Goal: Learn about a topic

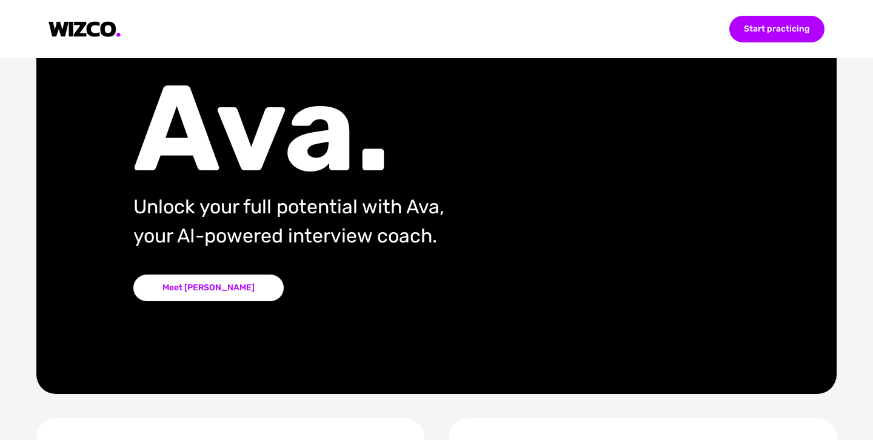
scroll to position [96, 0]
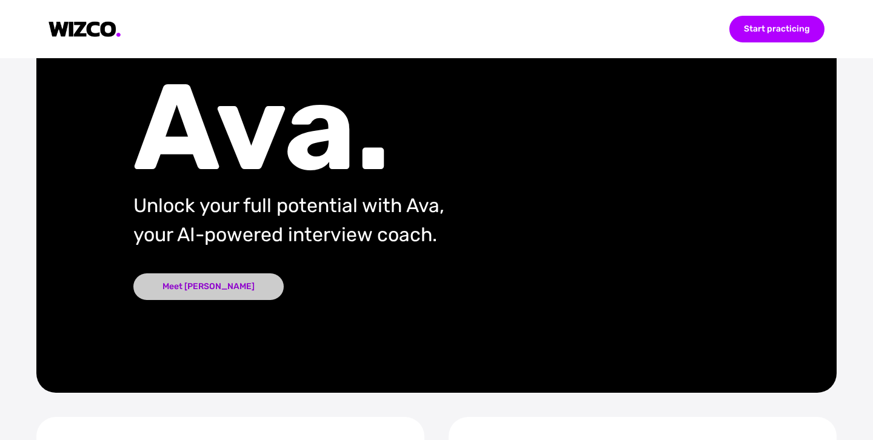
click at [196, 282] on div "Meet [PERSON_NAME]" at bounding box center [208, 286] width 150 height 27
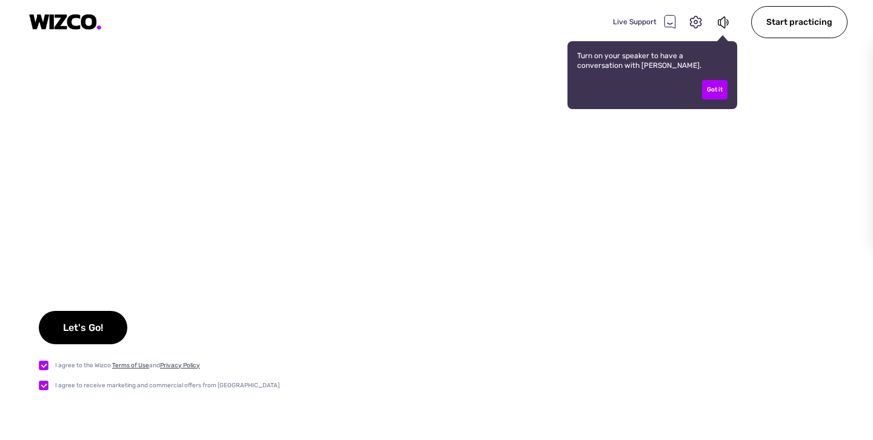
checkbox input "true"
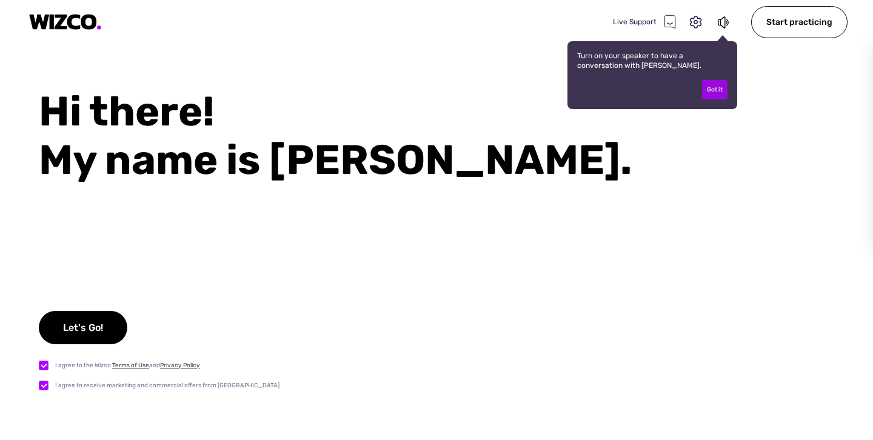
click at [723, 86] on div "Got it" at bounding box center [714, 89] width 25 height 19
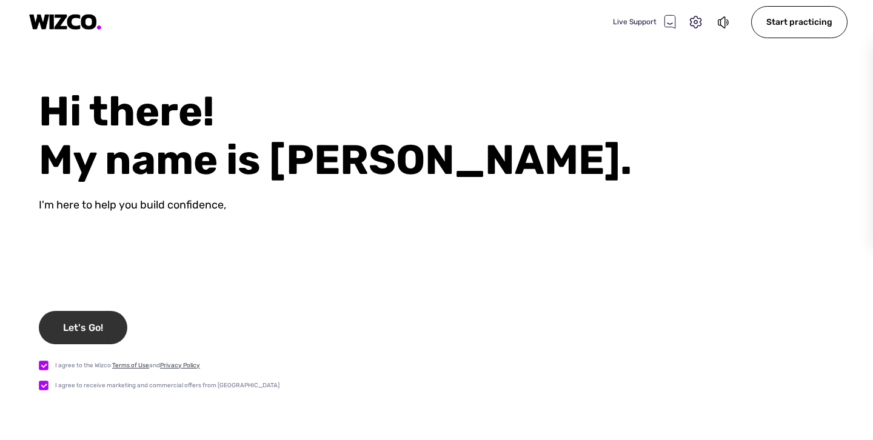
click at [108, 336] on div "Let's Go!" at bounding box center [83, 327] width 89 height 33
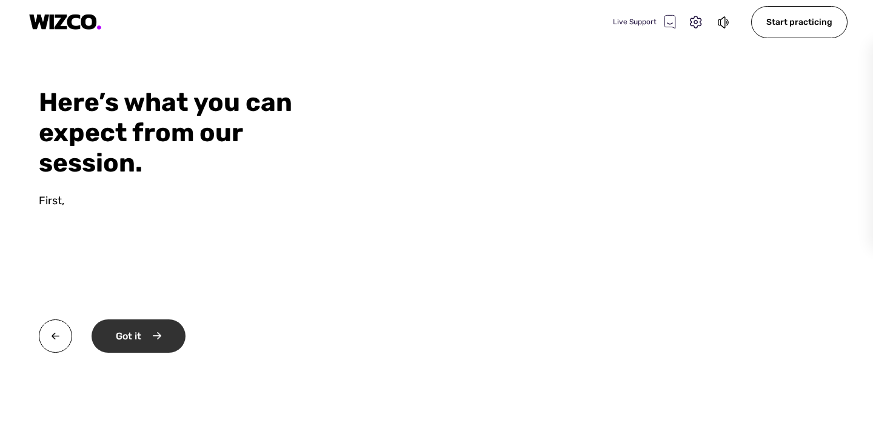
click at [124, 332] on div "Got it" at bounding box center [139, 335] width 94 height 33
click at [124, 332] on div "Okay" at bounding box center [138, 335] width 92 height 33
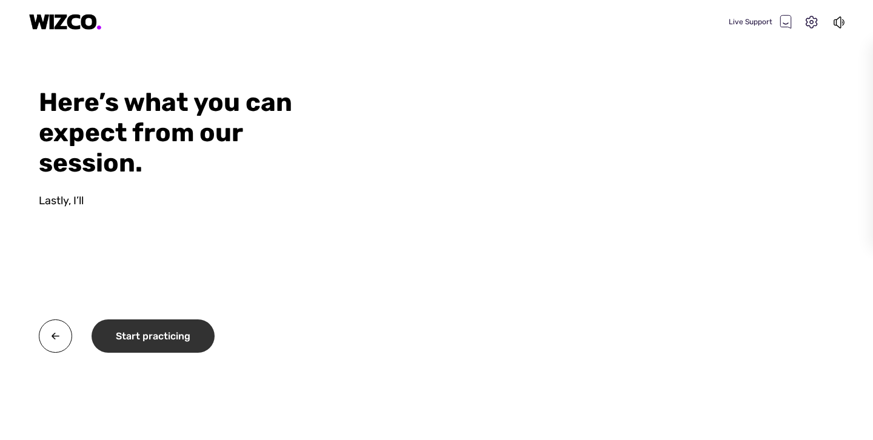
click at [124, 332] on div "Start practicing" at bounding box center [153, 335] width 123 height 33
